Goal: Information Seeking & Learning: Learn about a topic

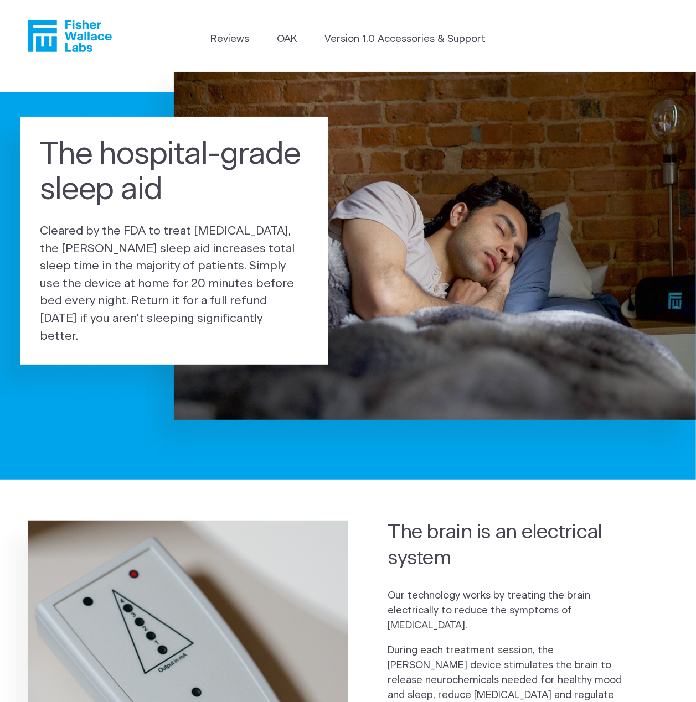
click at [69, 34] on icon "Fisher Wallace" at bounding box center [70, 36] width 84 height 32
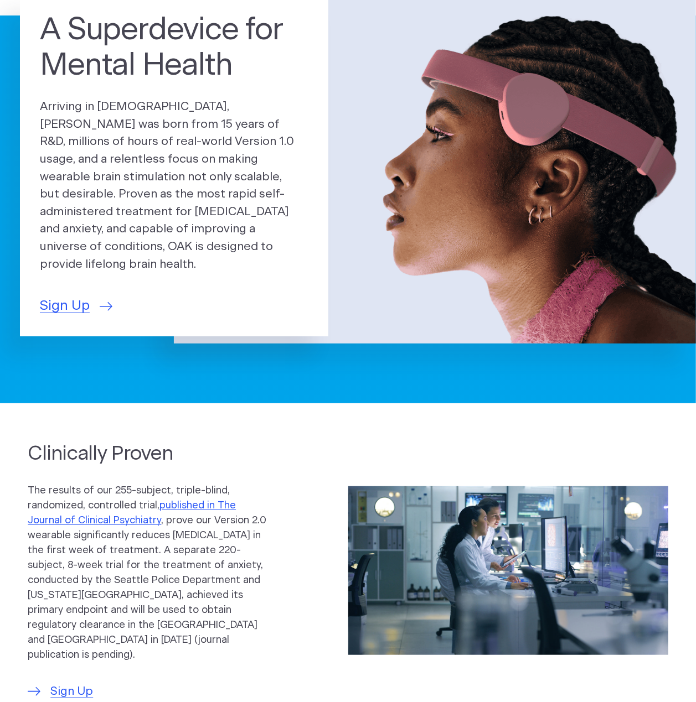
scroll to position [74, 0]
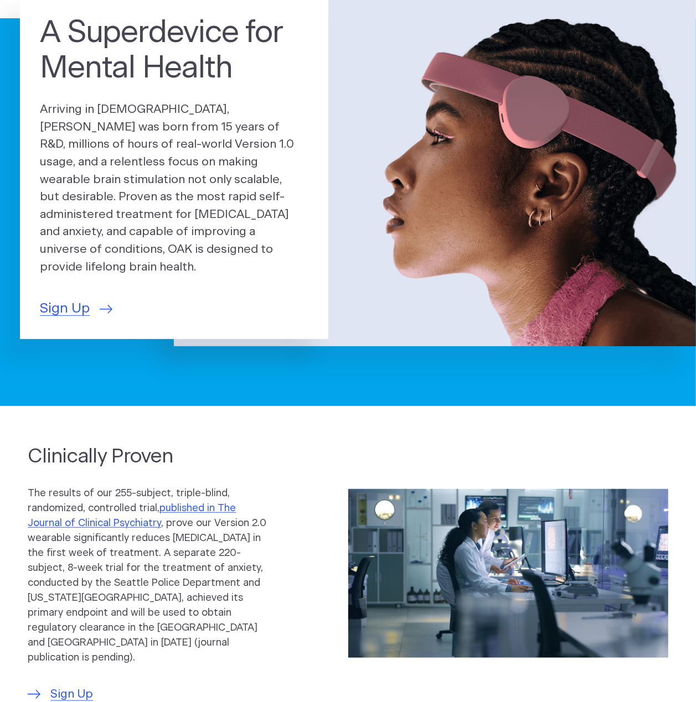
click at [99, 116] on p "Arriving in 2025, OAK was born from 15 years of R&D, millions of hours of real-…" at bounding box center [174, 188] width 268 height 175
click at [97, 116] on p "Arriving in 2025, OAK was born from 15 years of R&D, millions of hours of real-…" at bounding box center [174, 188] width 268 height 175
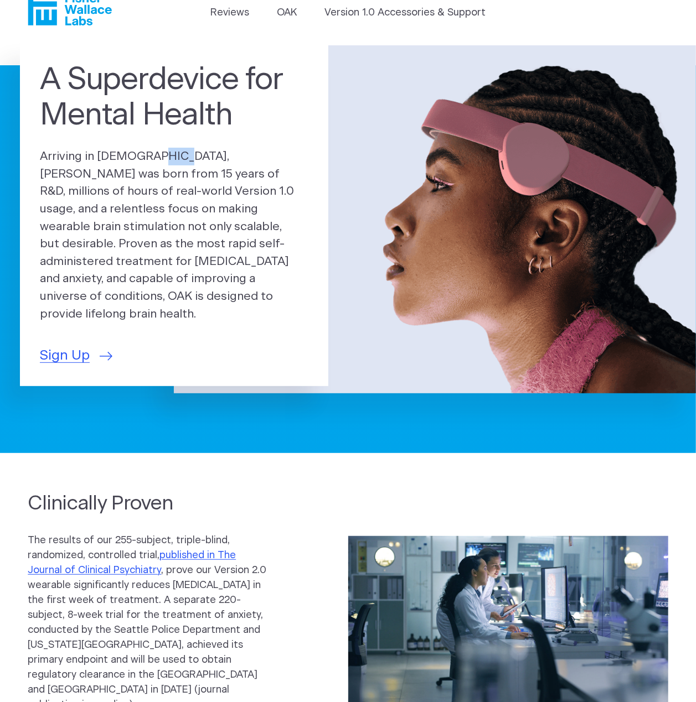
scroll to position [0, 0]
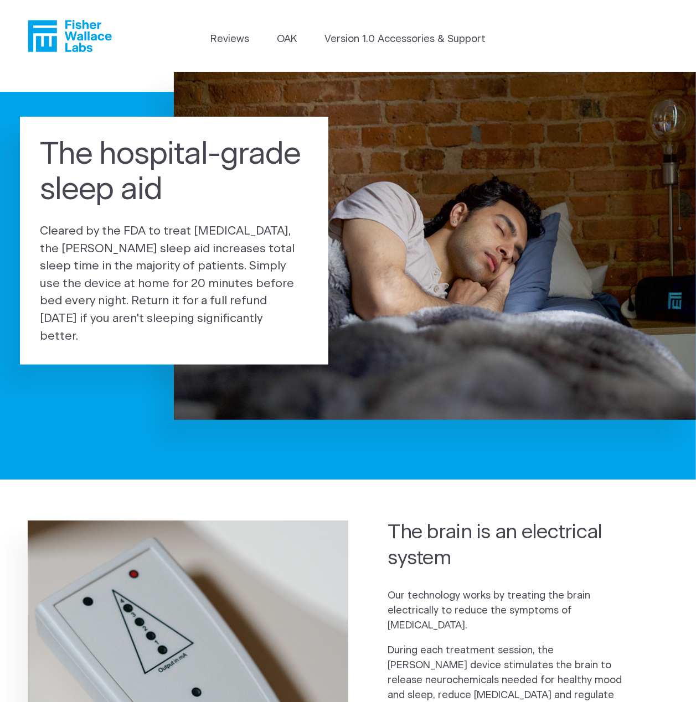
click at [93, 41] on icon "Fisher Wallace" at bounding box center [70, 36] width 84 height 32
